Goal: Find specific page/section: Find specific page/section

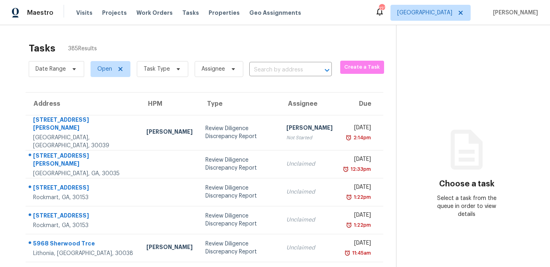
scroll to position [0, 0]
click at [176, 69] on icon at bounding box center [178, 68] width 6 height 6
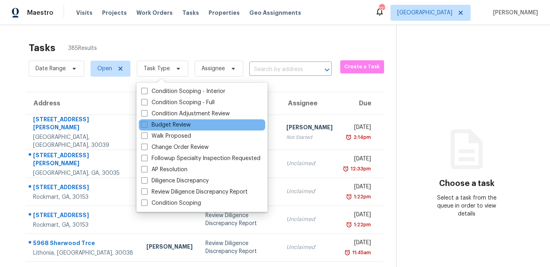
click at [145, 123] on span at bounding box center [144, 124] width 6 height 6
click at [145, 123] on input "Budget Review" at bounding box center [143, 123] width 5 height 5
checkbox input "true"
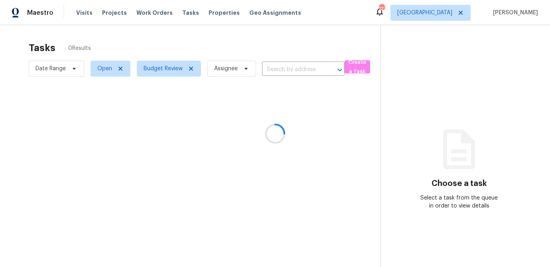
click at [207, 40] on div at bounding box center [275, 133] width 550 height 267
